Goal: Complete application form

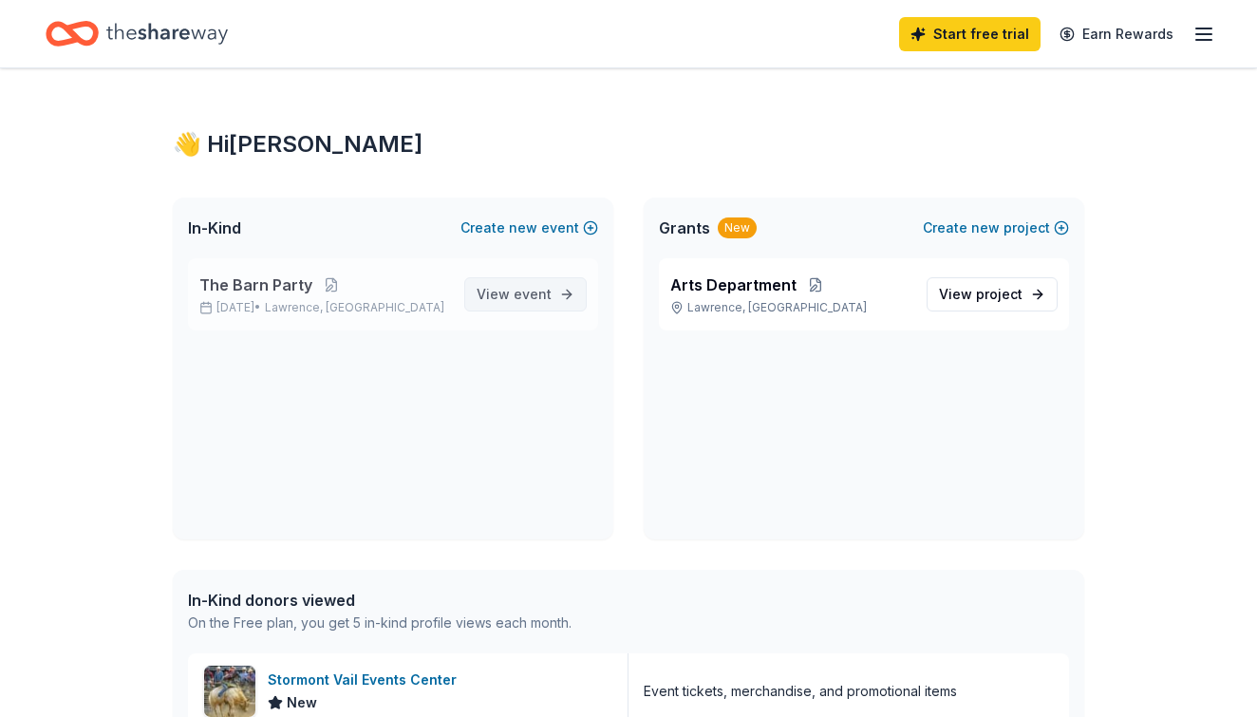
click at [555, 291] on link "View event" at bounding box center [525, 294] width 122 height 34
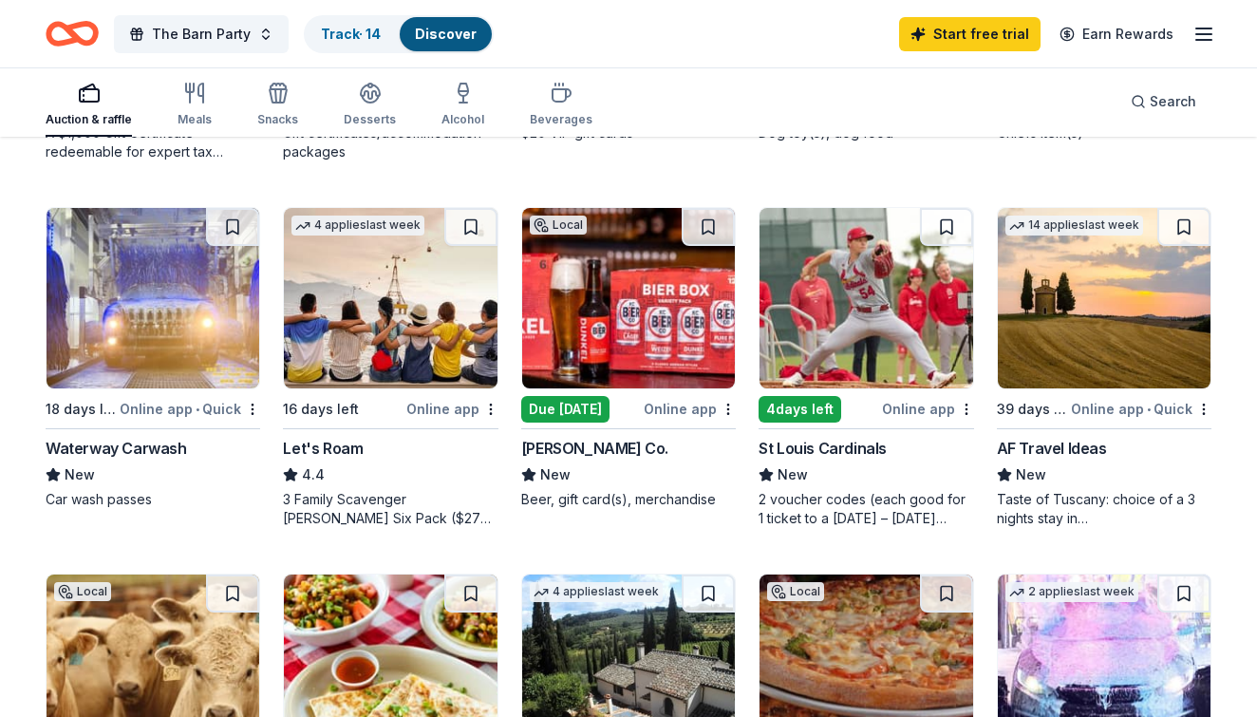
scroll to position [873, 0]
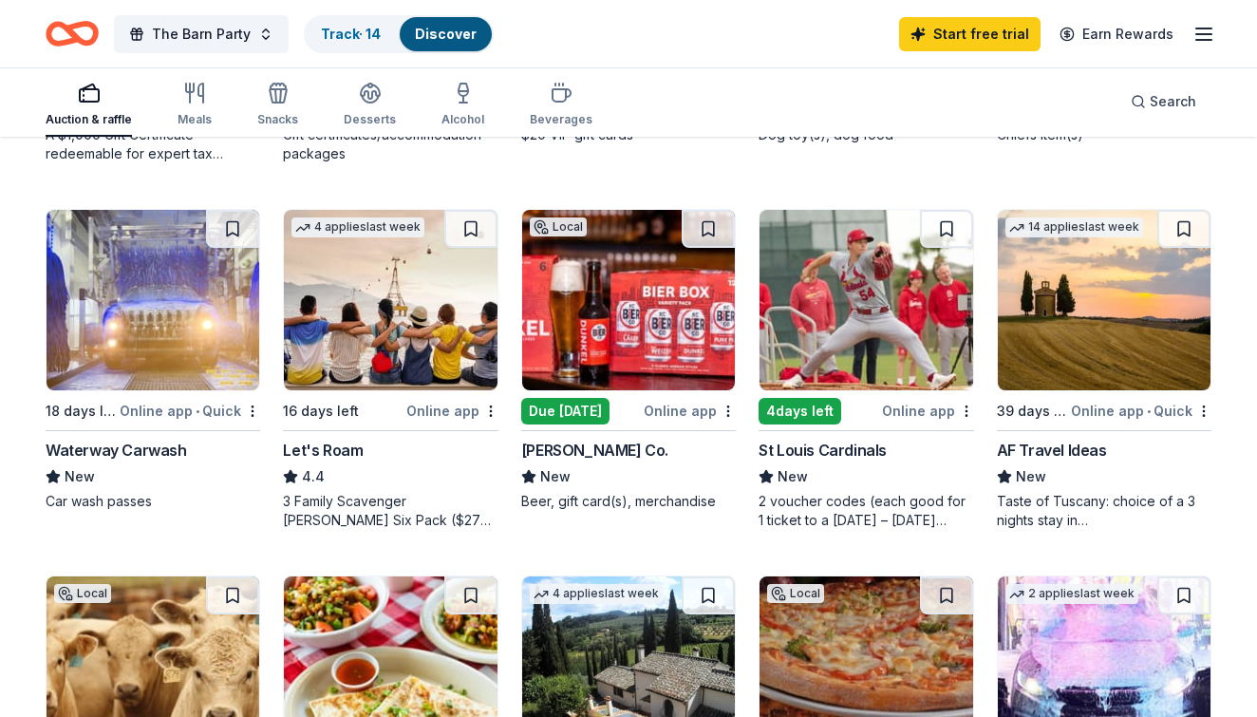
click at [1023, 422] on div "14 applies last week 39 days left Online app • Quick AF Travel Ideas New Taste …" at bounding box center [1104, 369] width 215 height 321
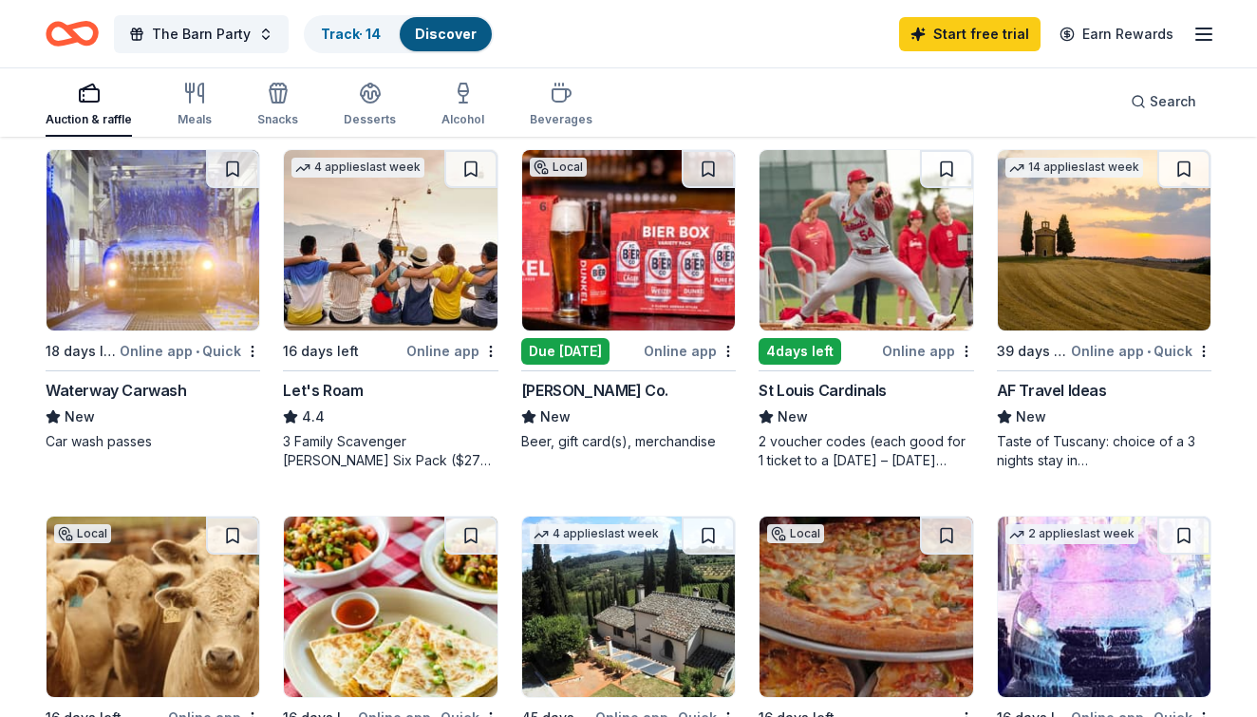
scroll to position [933, 0]
click at [207, 119] on div "Meals" at bounding box center [195, 119] width 34 height 15
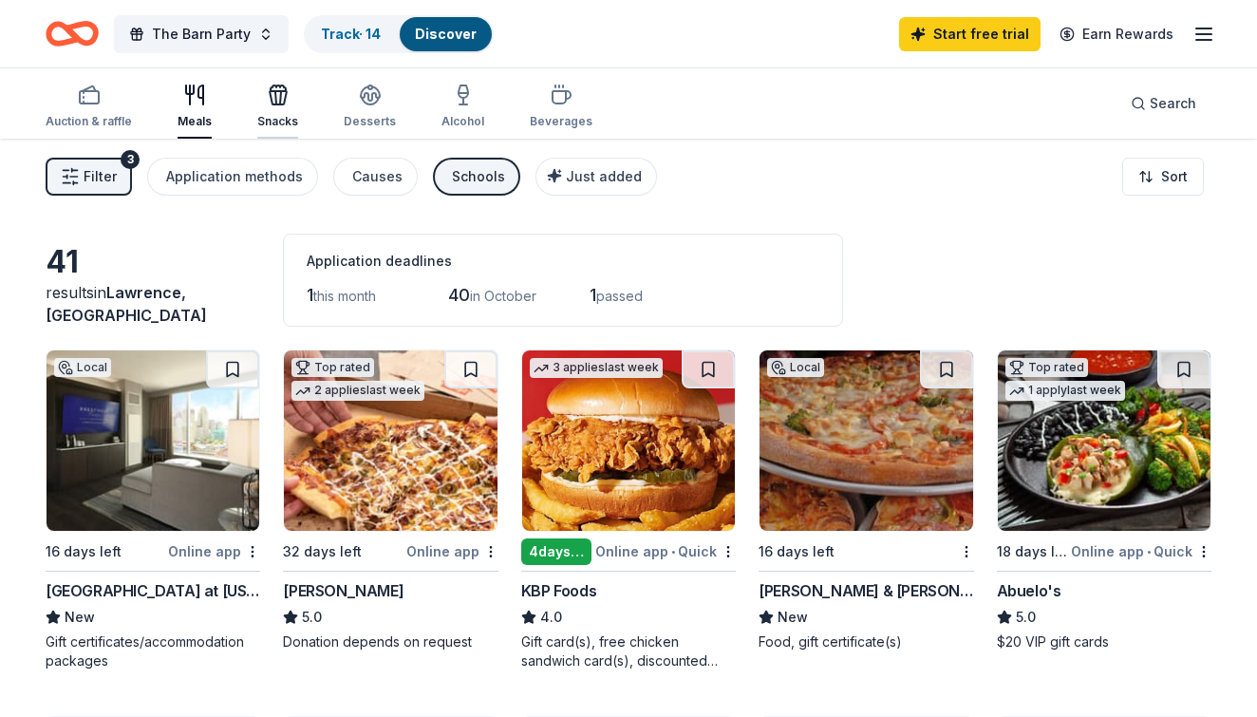
click at [279, 104] on icon "button" at bounding box center [278, 97] width 17 height 13
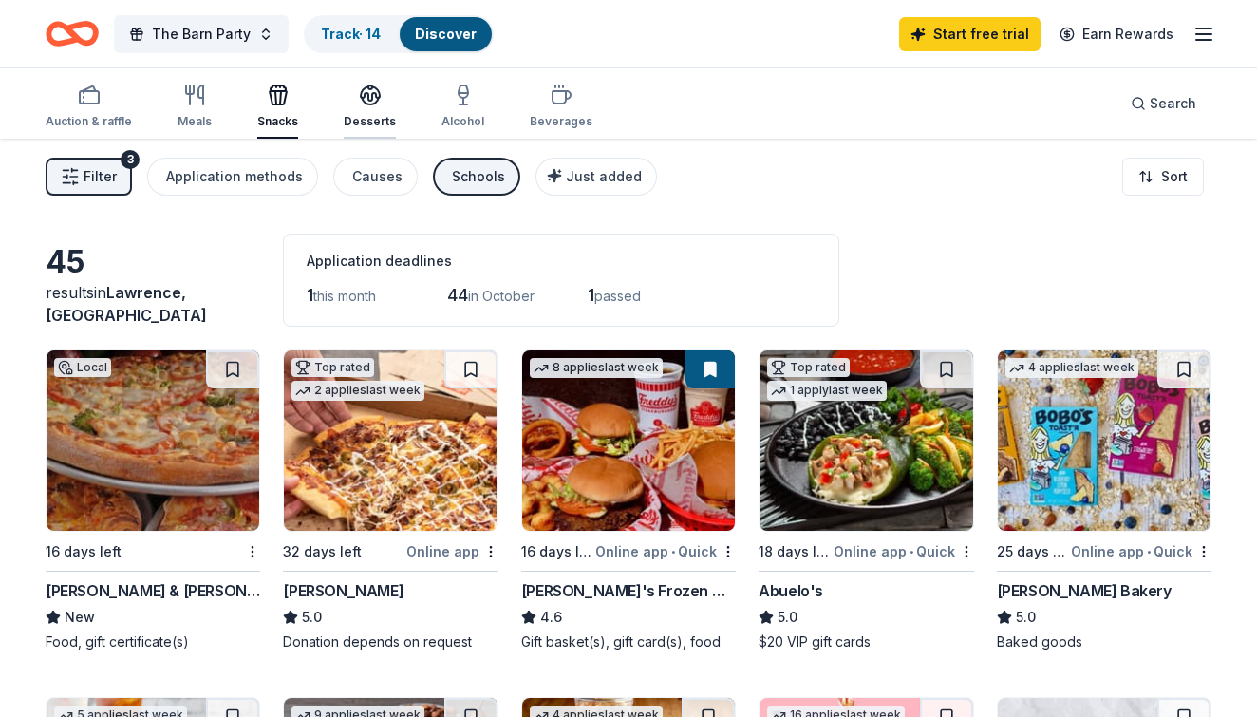
click at [348, 128] on div "Desserts" at bounding box center [370, 121] width 52 height 15
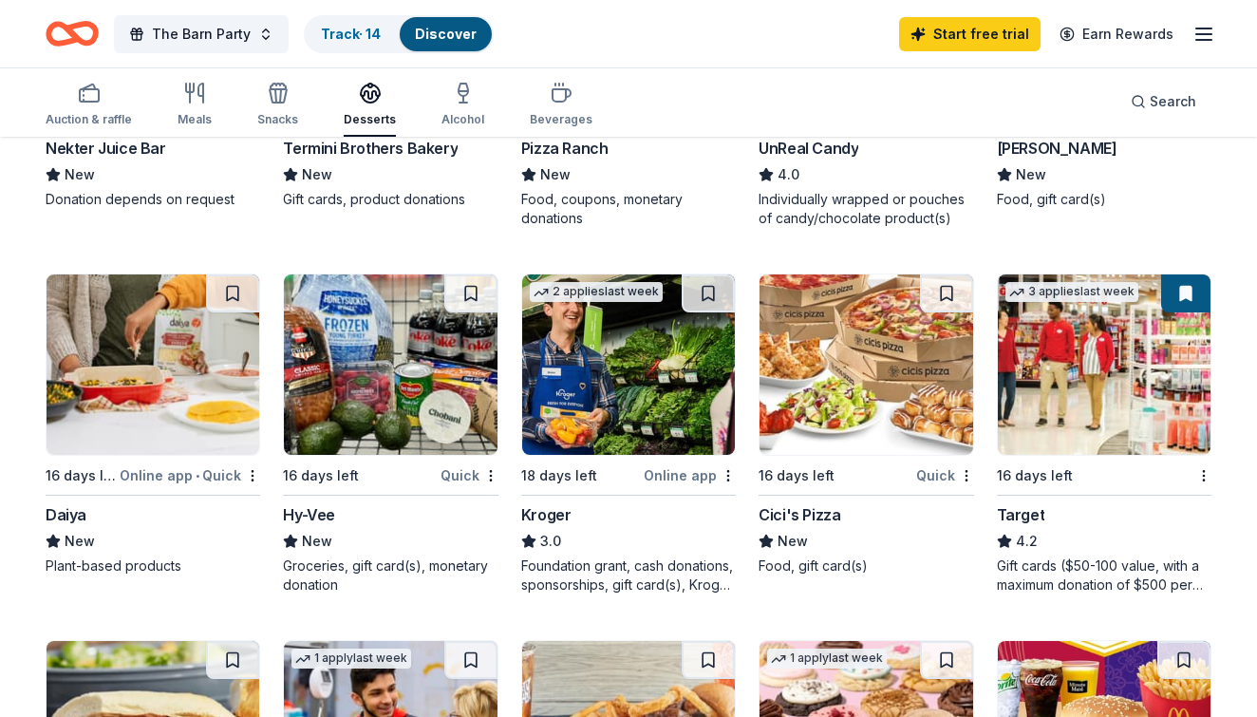
scroll to position [835, 0]
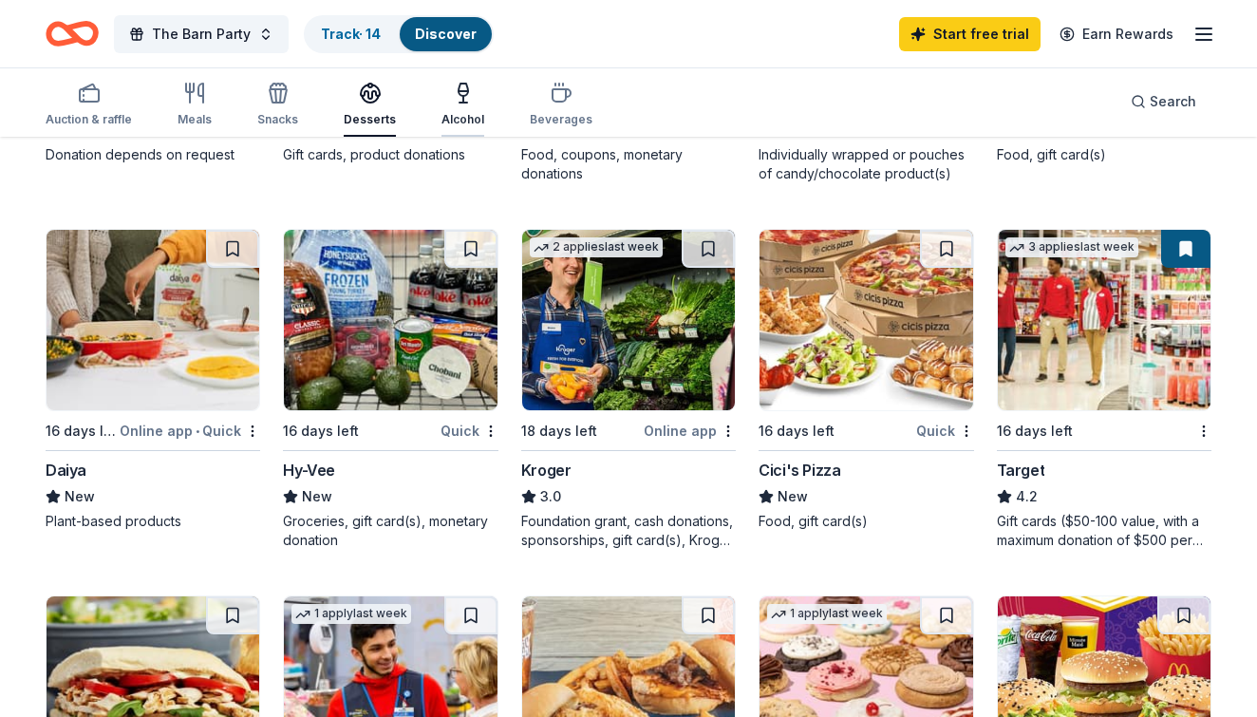
click at [458, 112] on div "Alcohol" at bounding box center [462, 119] width 43 height 15
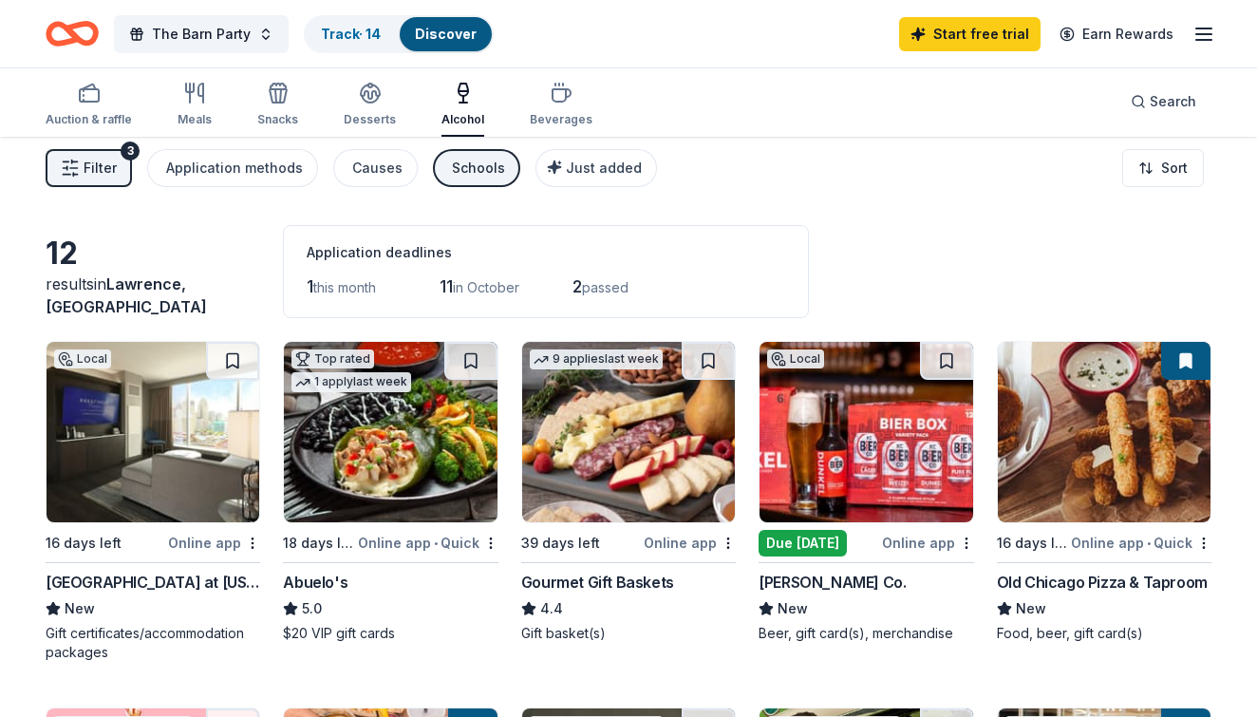
scroll to position [9, 0]
click at [554, 92] on icon "button" at bounding box center [561, 93] width 23 height 23
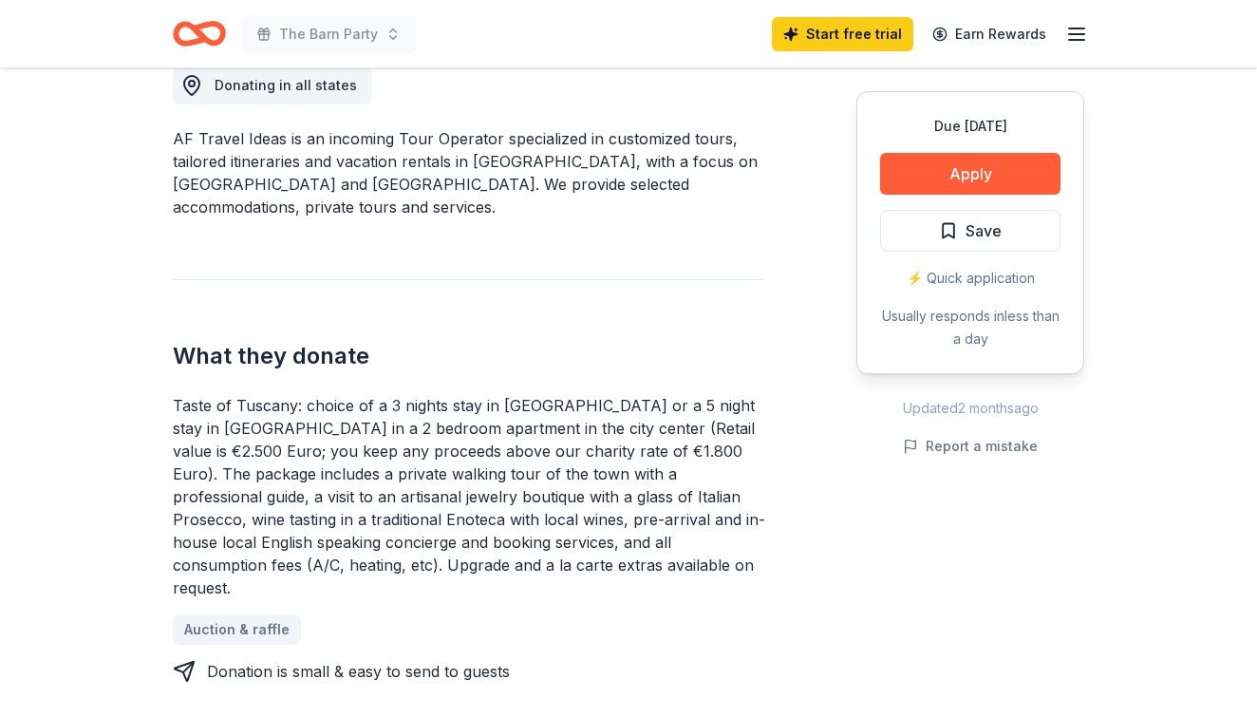
scroll to position [559, 0]
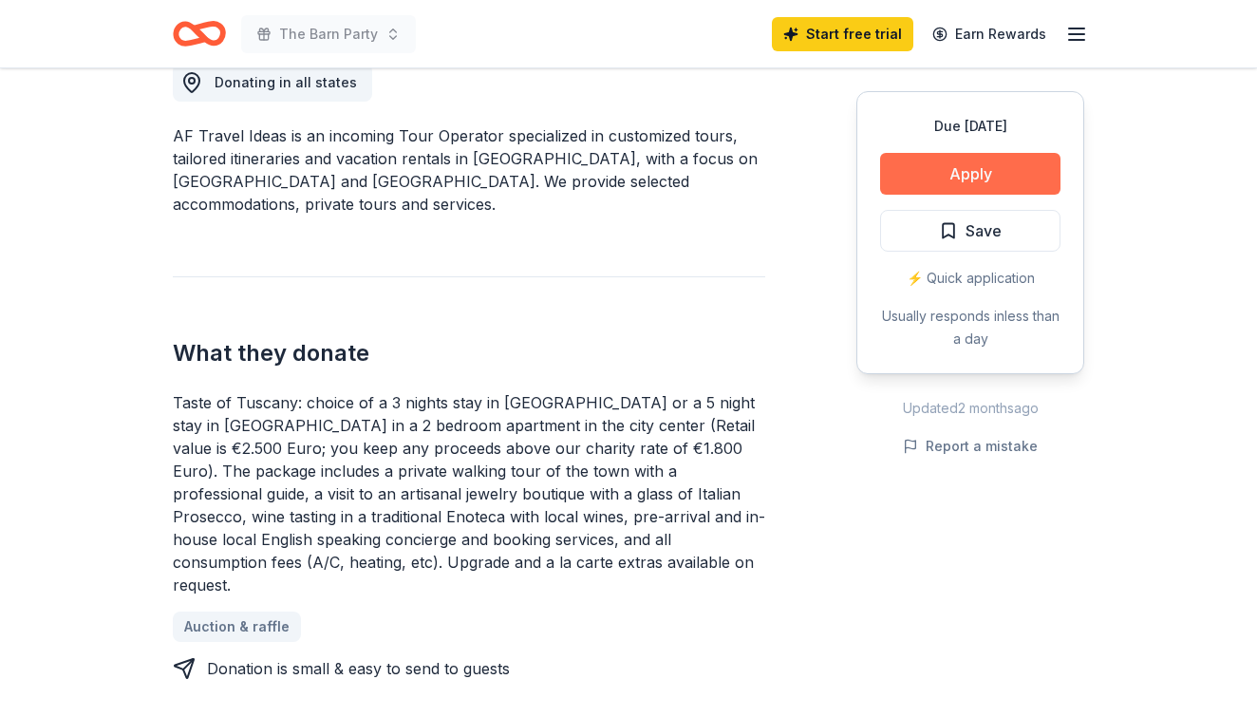
click at [971, 164] on button "Apply" at bounding box center [970, 174] width 180 height 42
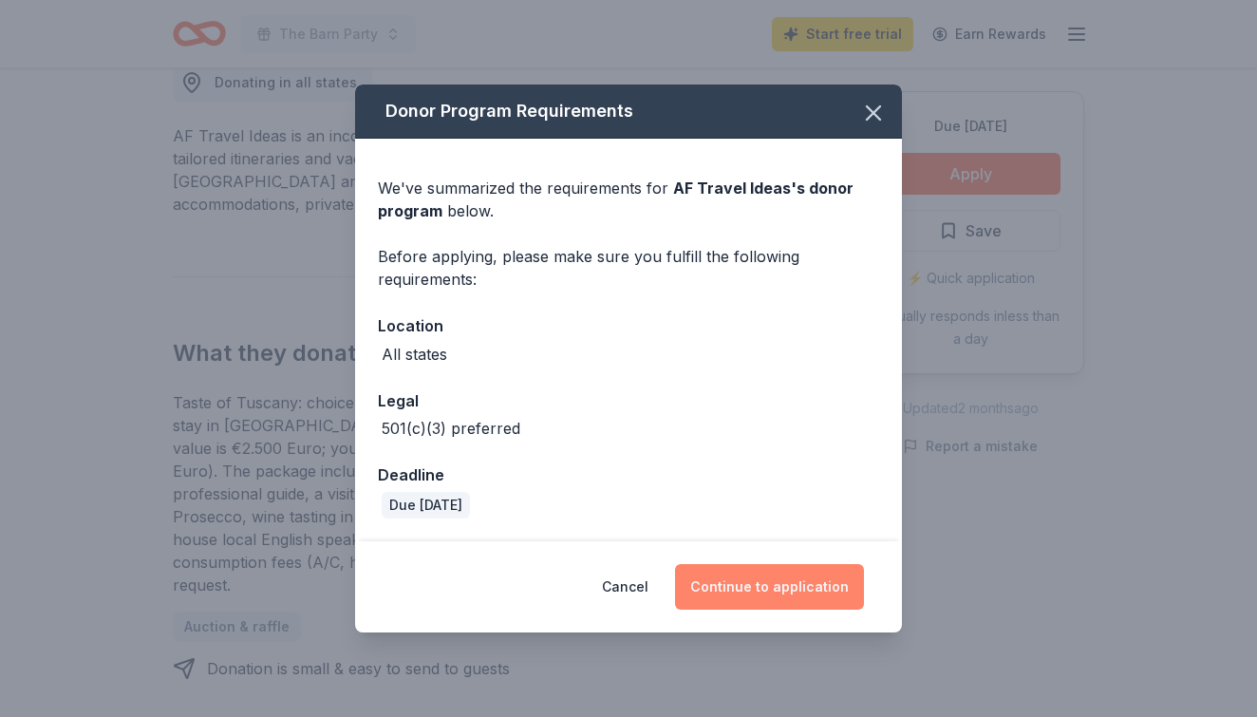
click at [773, 588] on button "Continue to application" at bounding box center [769, 587] width 189 height 46
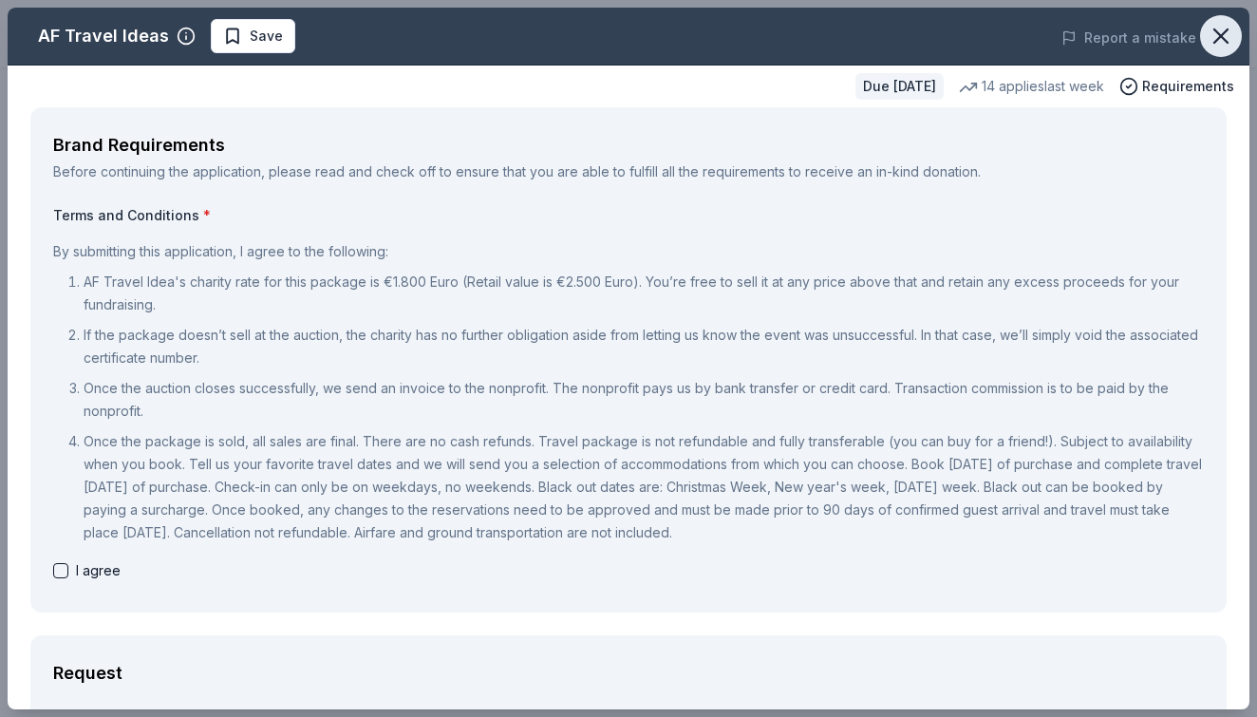
click at [1219, 34] on icon "button" at bounding box center [1220, 35] width 13 height 13
